Goal: Task Accomplishment & Management: Use online tool/utility

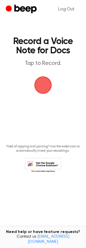
click at [43, 84] on span "button" at bounding box center [43, 85] width 24 height 24
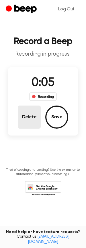
click at [31, 116] on button "Delete" at bounding box center [29, 116] width 23 height 23
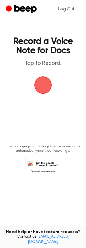
click at [43, 81] on span "button" at bounding box center [43, 84] width 23 height 23
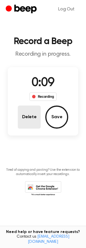
click at [33, 118] on button "Delete" at bounding box center [29, 116] width 23 height 23
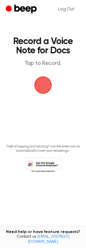
click at [48, 88] on span "button" at bounding box center [43, 85] width 24 height 24
click at [49, 86] on span "button" at bounding box center [43, 85] width 21 height 21
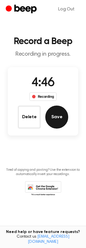
click at [55, 120] on button "Save" at bounding box center [56, 116] width 23 height 23
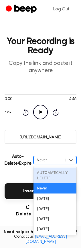
click at [52, 159] on div "Never" at bounding box center [50, 159] width 26 height 5
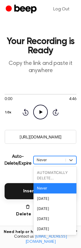
click at [56, 185] on div "Never" at bounding box center [55, 188] width 43 height 10
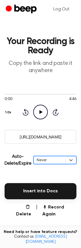
click at [46, 136] on input "https://beep.audio/sFRh0yd" at bounding box center [41, 137] width 72 height 14
click at [47, 136] on input "https://beep.audio/sFRh0yd" at bounding box center [41, 137] width 72 height 14
click at [39, 135] on input "https://beep.audio/sFRh0yd" at bounding box center [41, 137] width 72 height 14
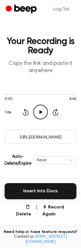
click at [36, 138] on input "https://beep.audio/sFRh0yd" at bounding box center [41, 137] width 72 height 14
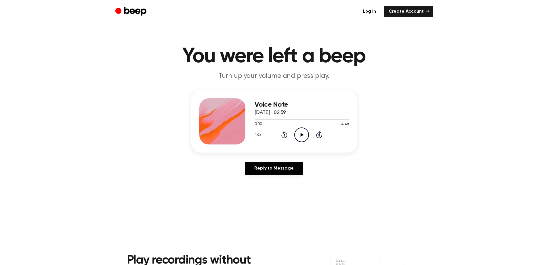
click at [300, 136] on icon "Play Audio" at bounding box center [302, 134] width 15 height 15
drag, startPoint x: 268, startPoint y: 118, endPoint x: 298, endPoint y: 119, distance: 29.7
click at [298, 119] on div at bounding box center [302, 119] width 94 height 5
click at [322, 120] on div at bounding box center [302, 119] width 94 height 5
click at [335, 119] on div at bounding box center [302, 119] width 94 height 5
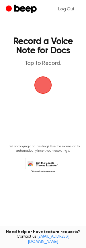
click at [47, 83] on span "button" at bounding box center [43, 85] width 16 height 16
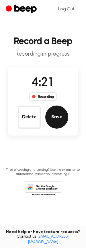
click at [62, 119] on button "Save" at bounding box center [56, 116] width 23 height 23
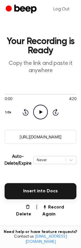
click at [42, 136] on input "https://beep.audio/qxm0xMF" at bounding box center [41, 137] width 72 height 14
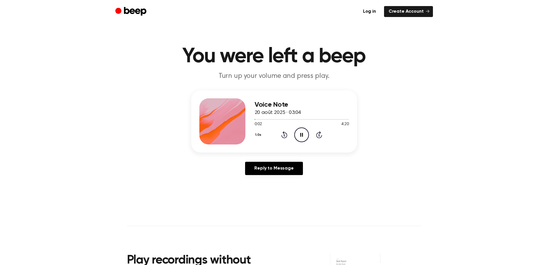
click at [259, 136] on button "1.0x" at bounding box center [259, 135] width 9 height 10
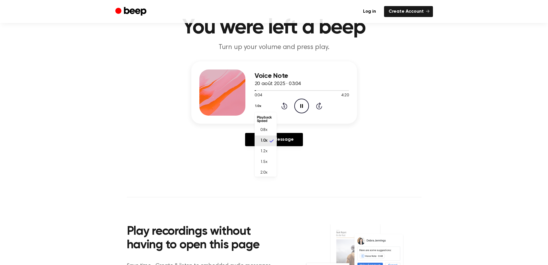
click at [360, 182] on main "You were left a beep Turn up your volume and press play. Voice Note 20 août 202…" at bounding box center [274, 148] width 548 height 355
